Goal: Task Accomplishment & Management: Manage account settings

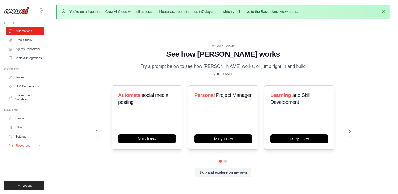
click at [33, 147] on button "Resources" at bounding box center [26, 146] width 38 height 8
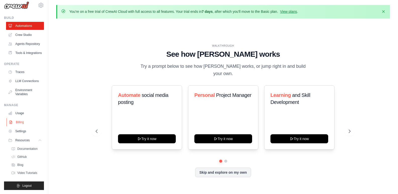
scroll to position [17, 0]
click at [22, 124] on link "Billing" at bounding box center [26, 122] width 38 height 8
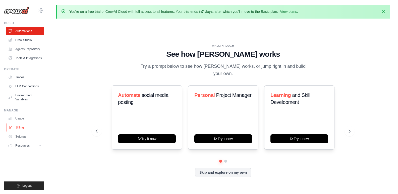
scroll to position [0, 0]
